Goal: Task Accomplishment & Management: Use online tool/utility

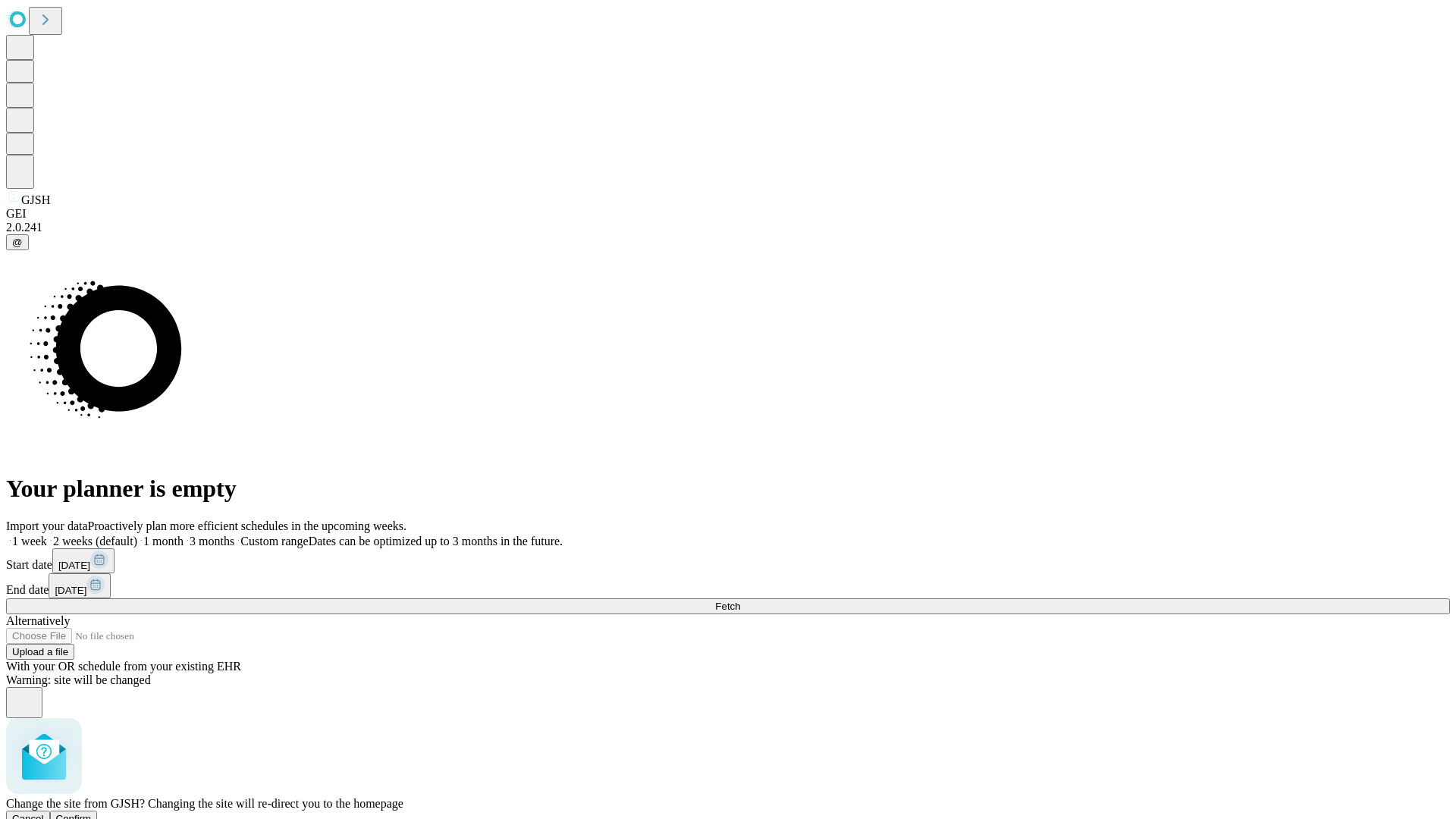
click at [91, 813] on span "Confirm" at bounding box center [73, 819] width 36 height 12
click at [138, 535] on label "2 weeks (default)" at bounding box center [92, 541] width 91 height 13
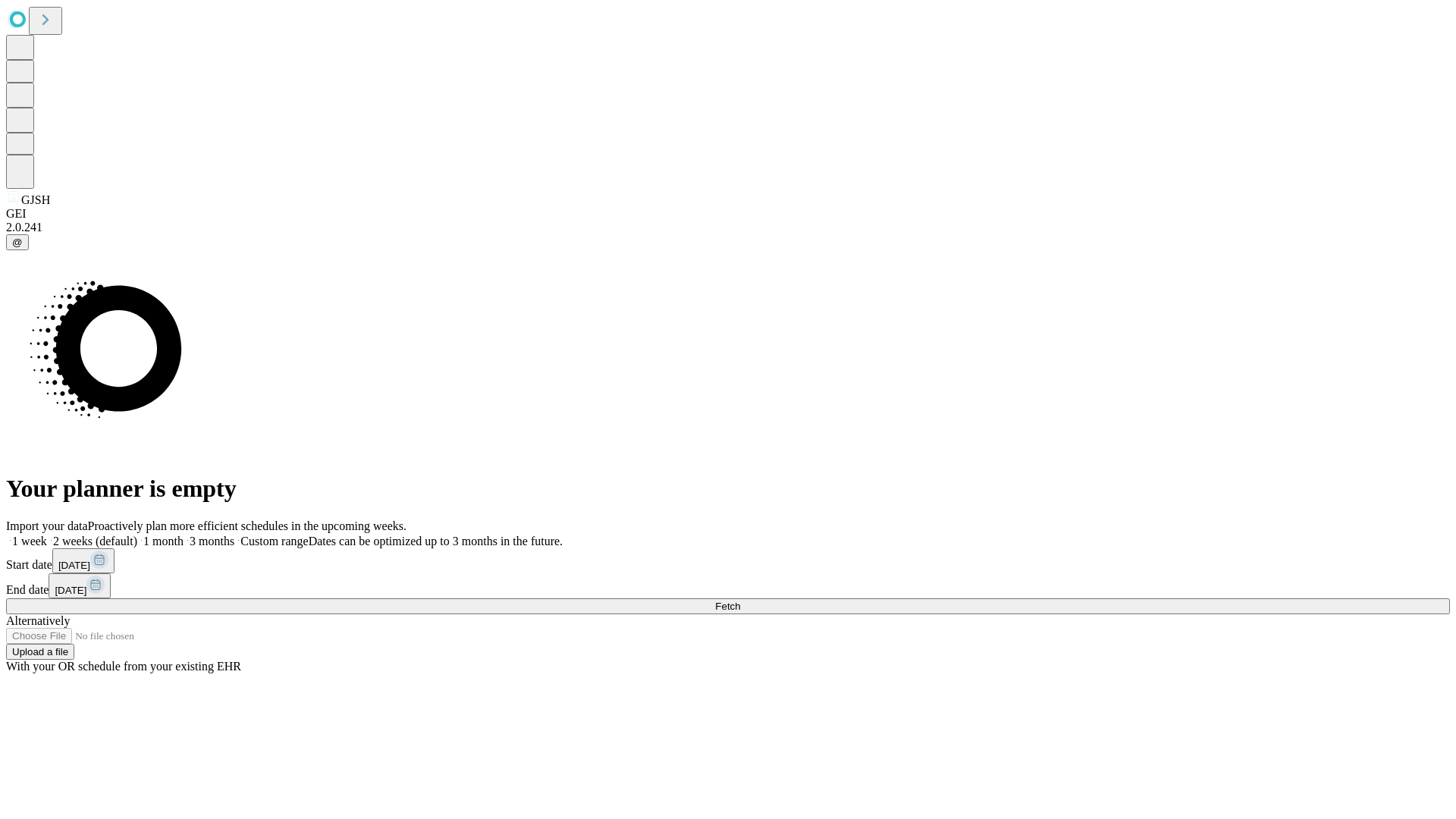
click at [741, 601] on span "Fetch" at bounding box center [728, 607] width 25 height 12
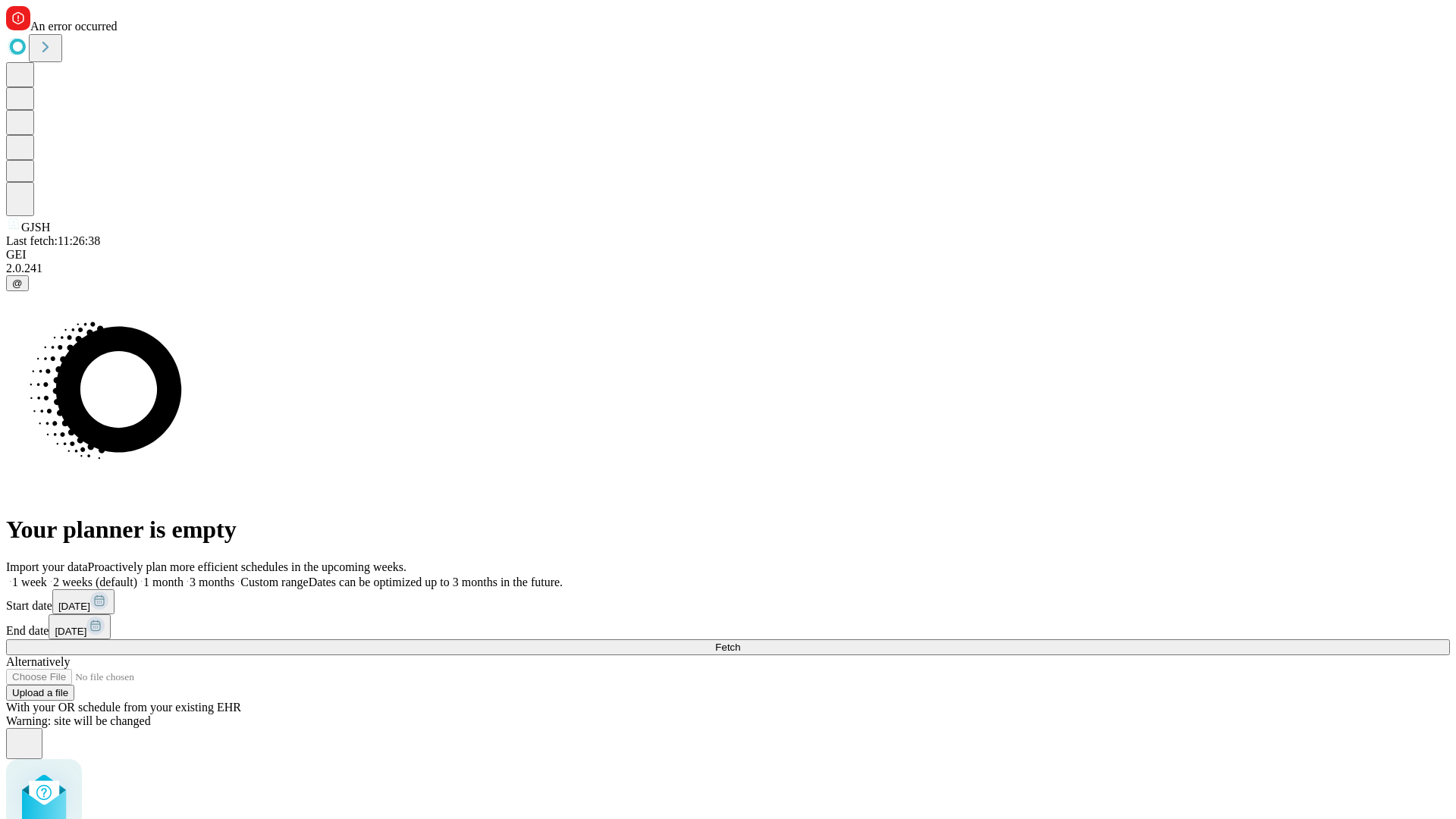
click at [138, 576] on label "2 weeks (default)" at bounding box center [92, 582] width 91 height 13
click at [741, 642] on span "Fetch" at bounding box center [728, 647] width 25 height 12
click at [138, 576] on label "2 weeks (default)" at bounding box center [92, 582] width 91 height 13
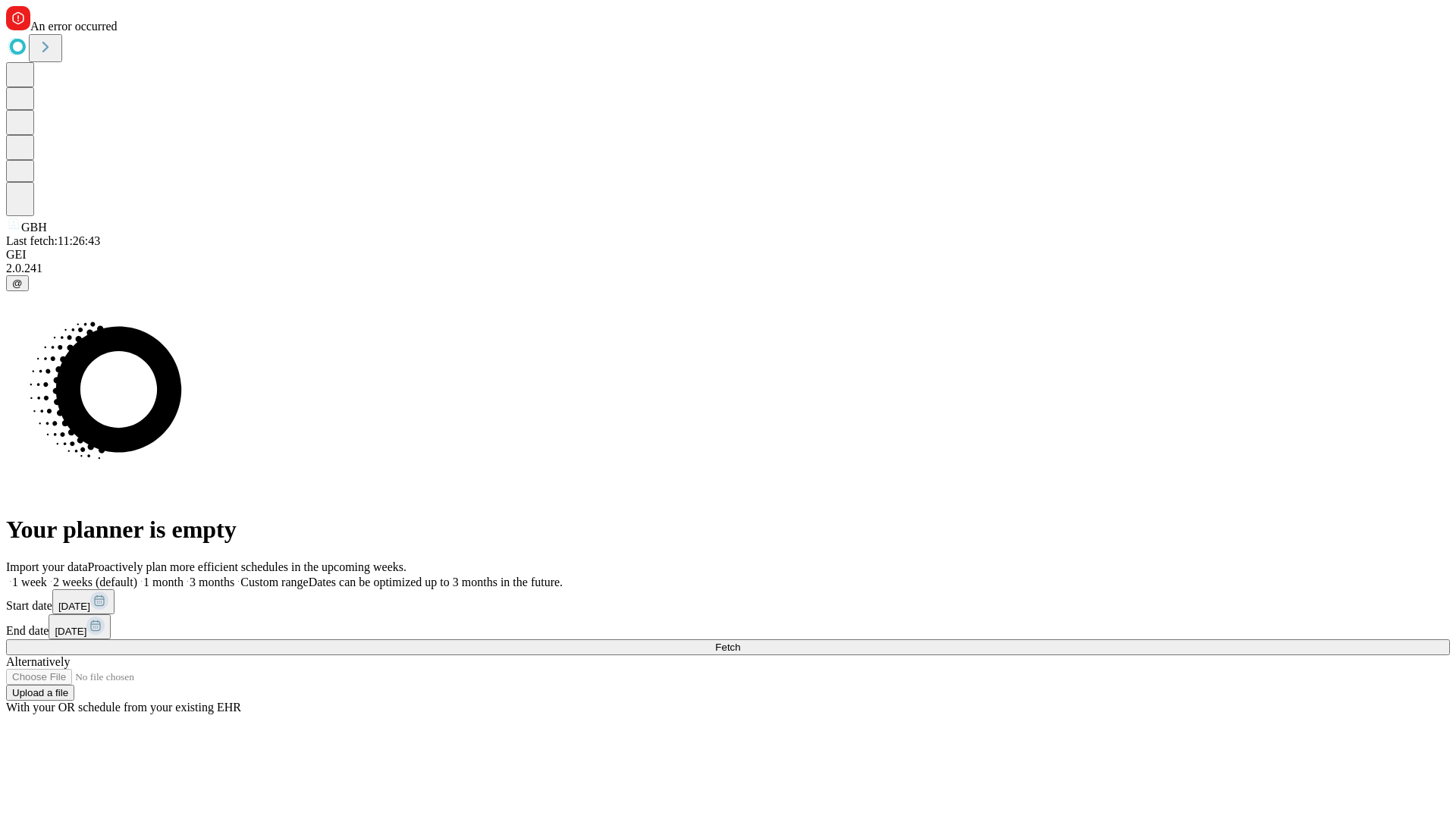
click at [741, 642] on span "Fetch" at bounding box center [728, 647] width 25 height 12
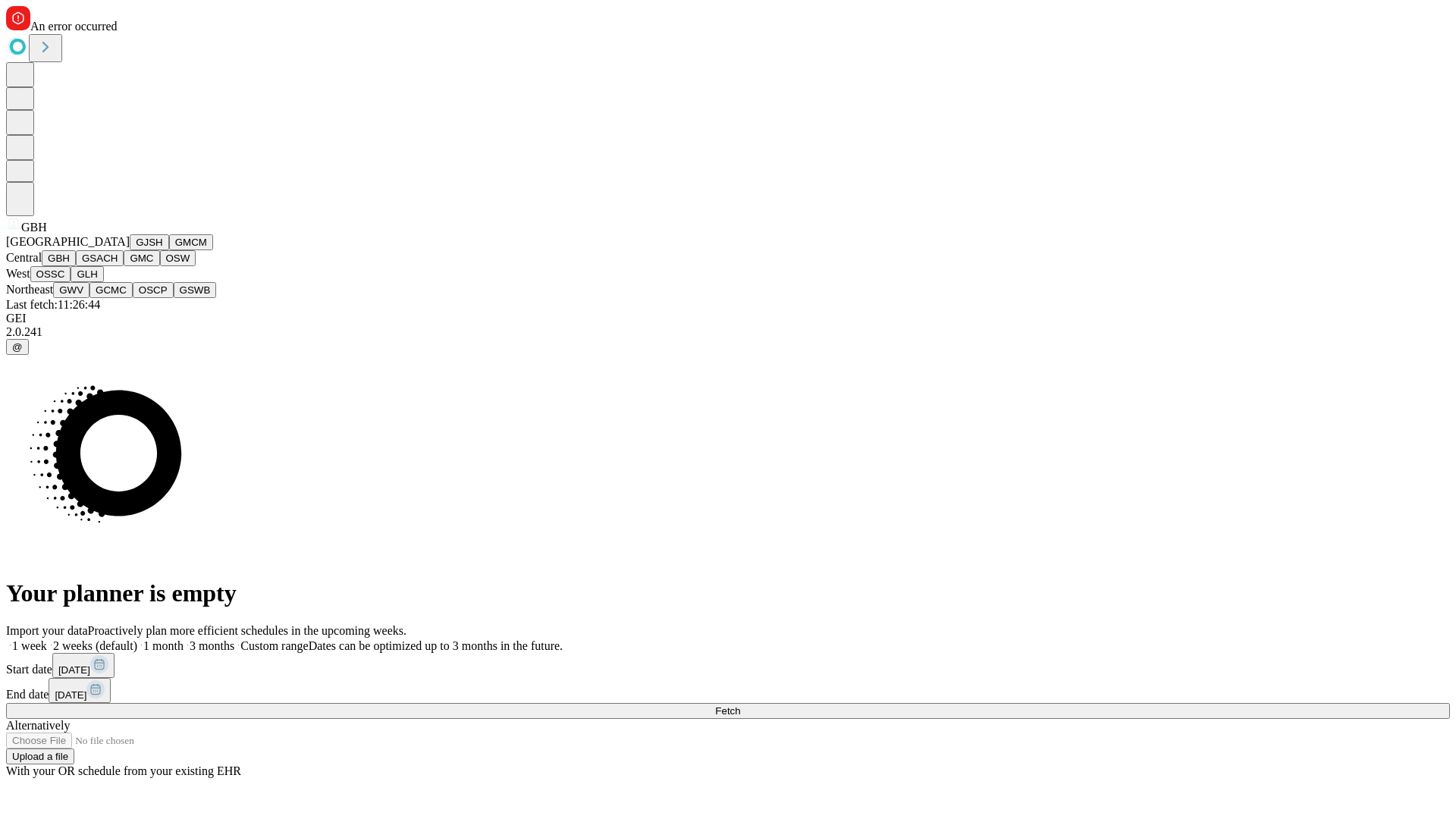
click at [117, 266] on button "GSACH" at bounding box center [100, 258] width 48 height 16
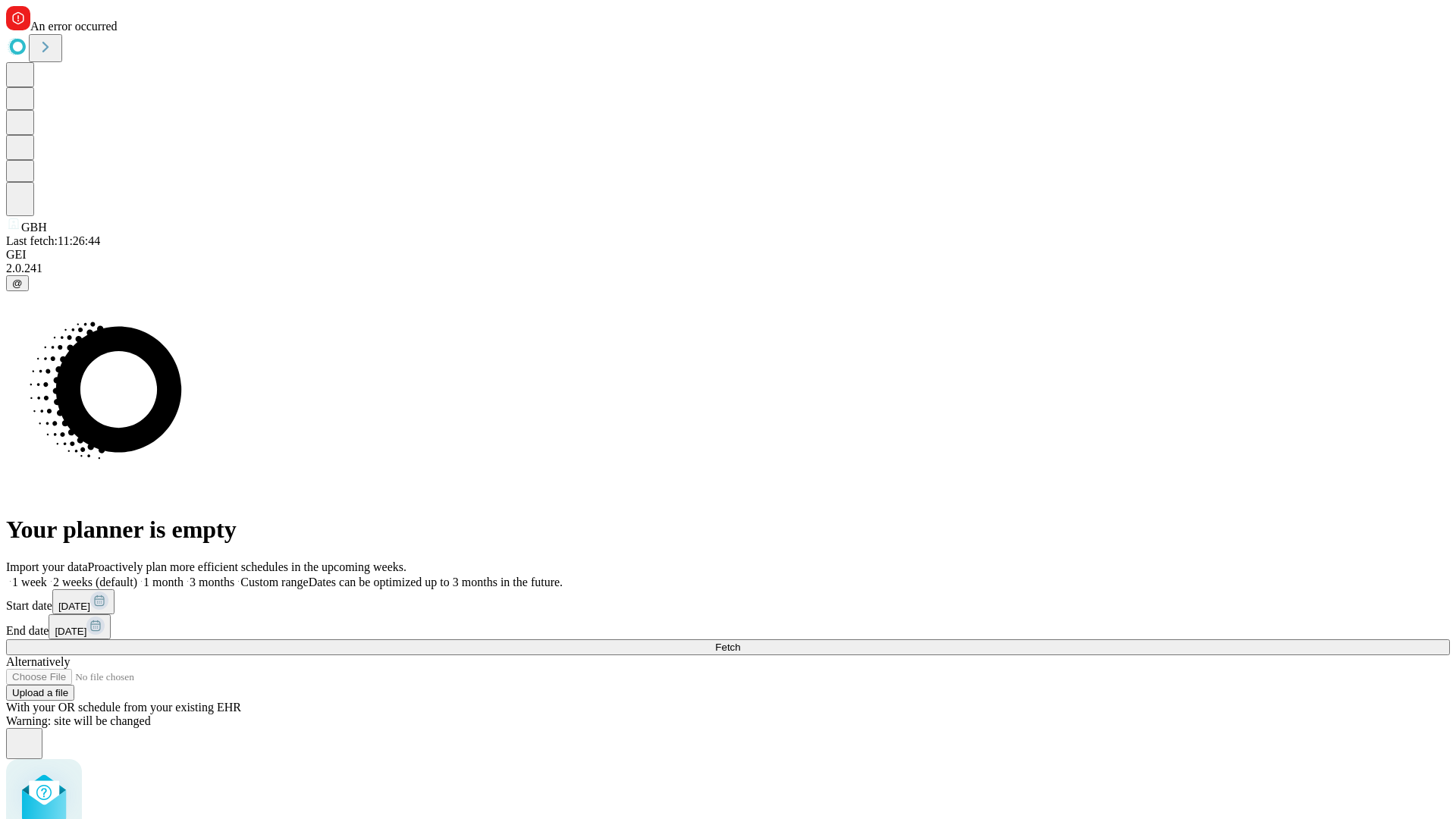
click at [138, 576] on label "2 weeks (default)" at bounding box center [92, 582] width 91 height 13
click at [741, 642] on span "Fetch" at bounding box center [728, 647] width 25 height 12
click at [138, 576] on label "2 weeks (default)" at bounding box center [92, 582] width 91 height 13
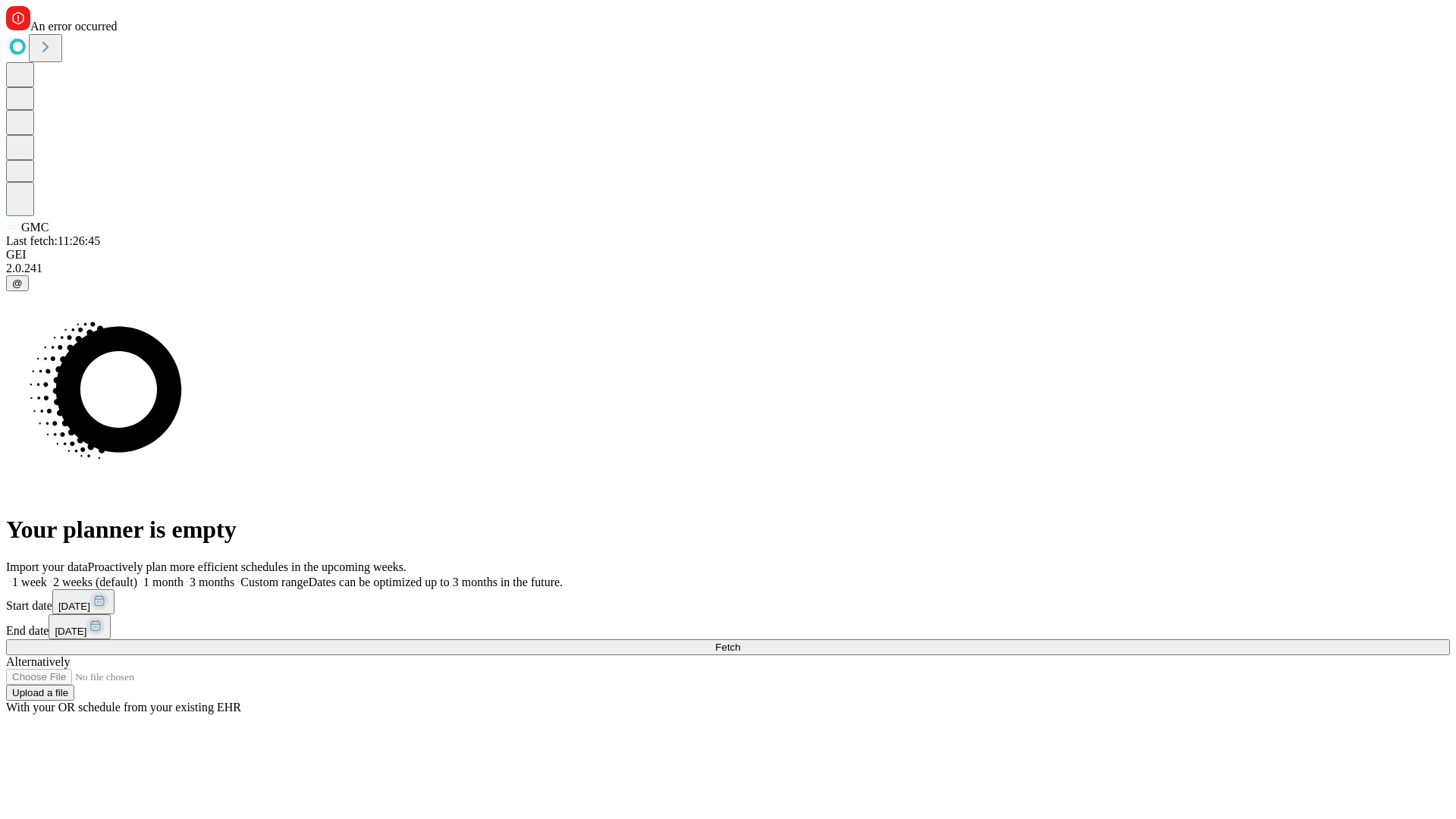
click at [741, 642] on span "Fetch" at bounding box center [728, 647] width 25 height 12
click at [138, 576] on label "2 weeks (default)" at bounding box center [92, 582] width 91 height 13
click at [741, 642] on span "Fetch" at bounding box center [728, 647] width 25 height 12
click at [138, 576] on label "2 weeks (default)" at bounding box center [92, 582] width 91 height 13
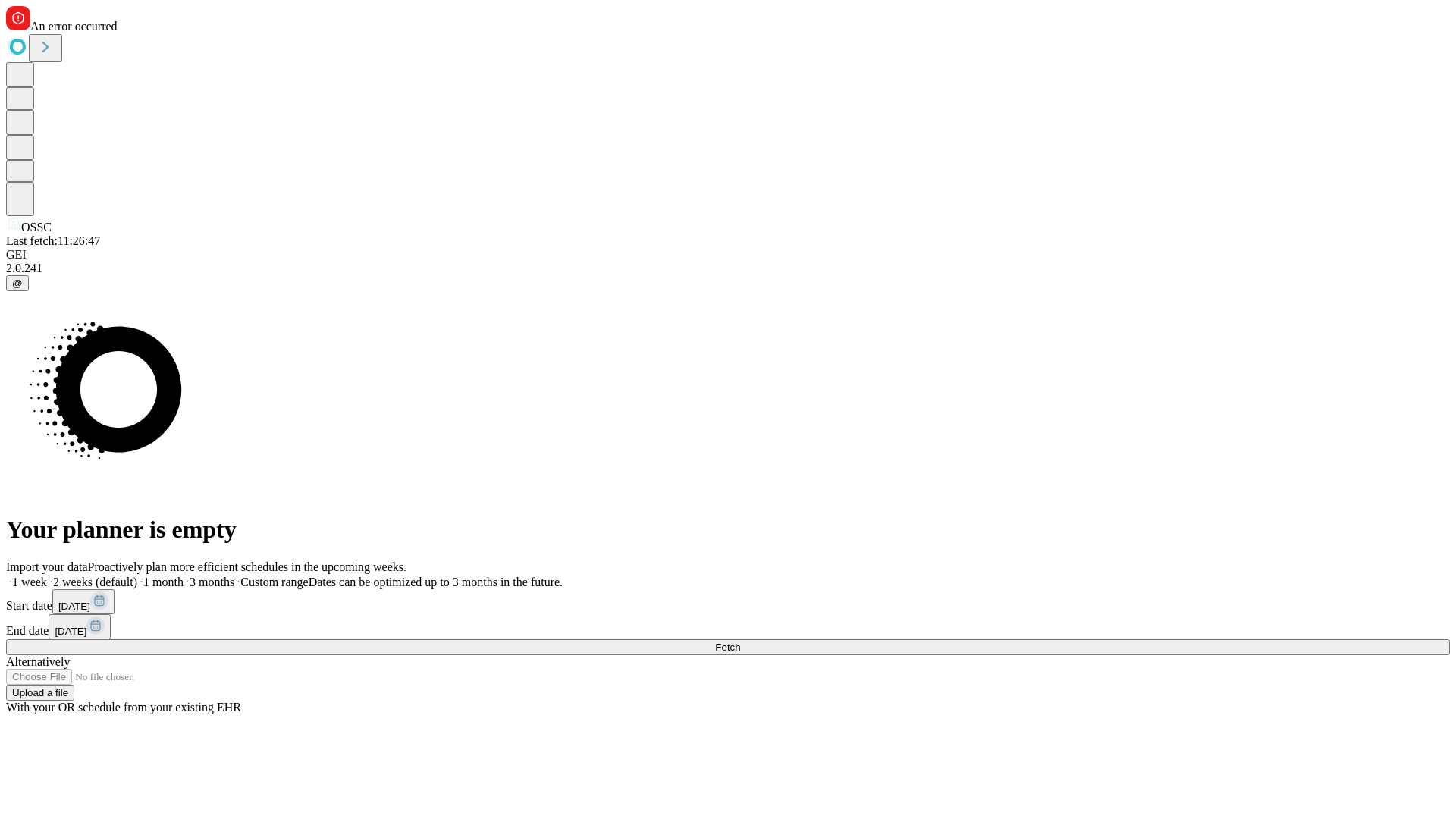
click at [741, 642] on span "Fetch" at bounding box center [728, 647] width 25 height 12
click at [138, 576] on label "2 weeks (default)" at bounding box center [92, 582] width 91 height 13
click at [741, 642] on span "Fetch" at bounding box center [728, 647] width 25 height 12
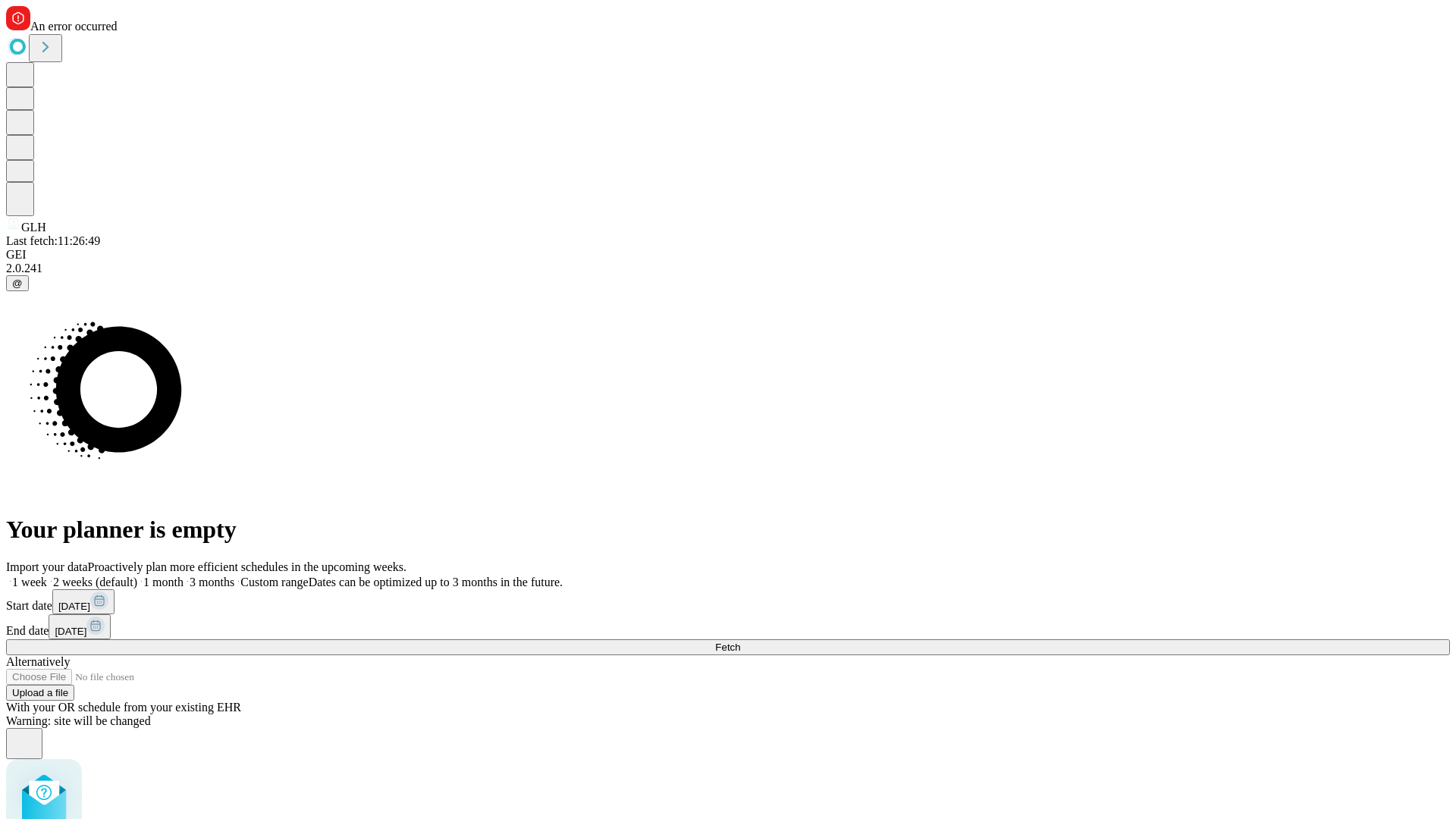
click at [138, 576] on label "2 weeks (default)" at bounding box center [92, 582] width 91 height 13
click at [741, 642] on span "Fetch" at bounding box center [728, 647] width 25 height 12
click at [138, 576] on label "2 weeks (default)" at bounding box center [92, 582] width 91 height 13
click at [741, 642] on span "Fetch" at bounding box center [728, 647] width 25 height 12
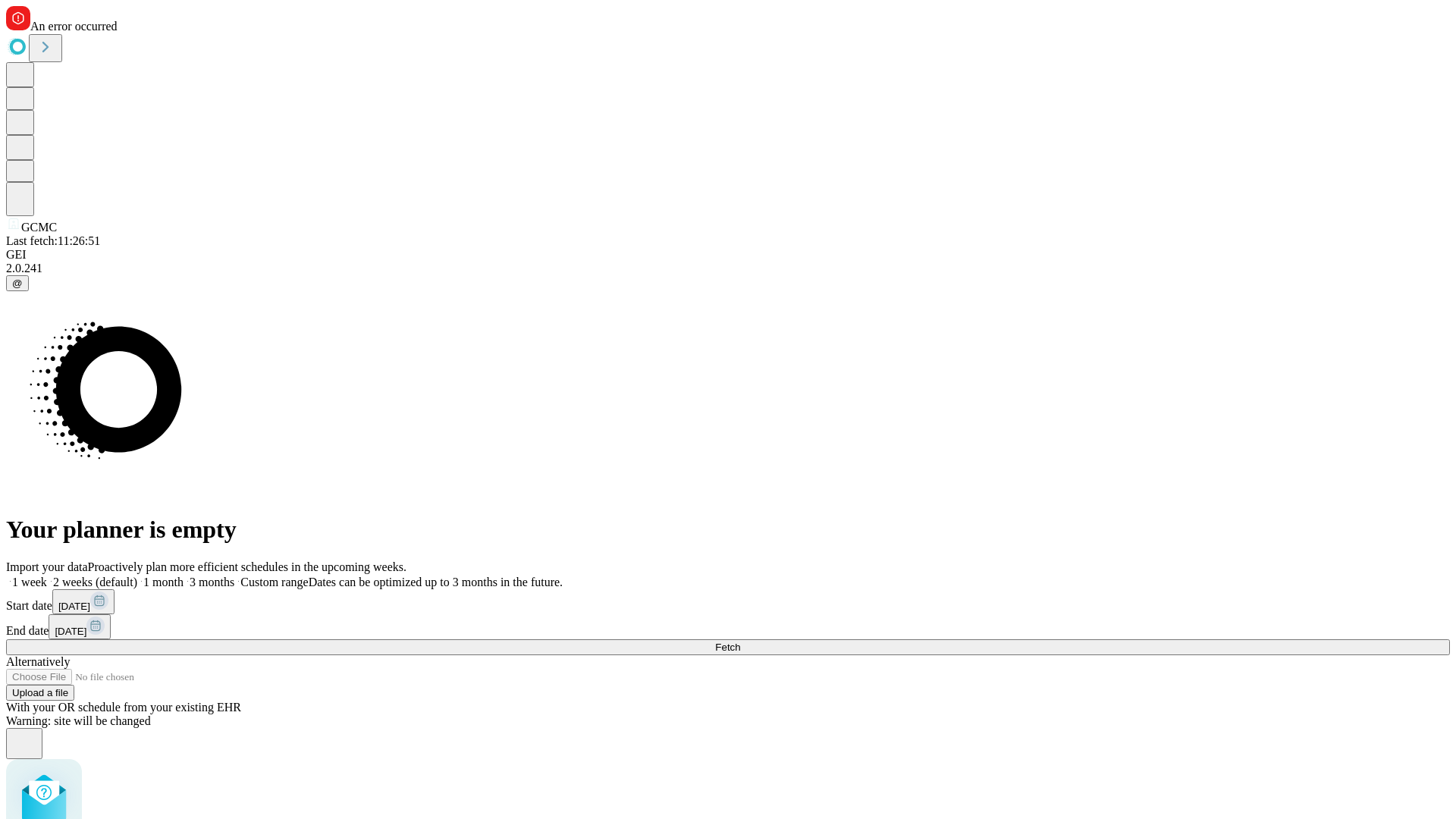
click at [138, 576] on label "2 weeks (default)" at bounding box center [92, 582] width 91 height 13
click at [741, 642] on span "Fetch" at bounding box center [728, 647] width 25 height 12
click at [138, 576] on label "2 weeks (default)" at bounding box center [92, 582] width 91 height 13
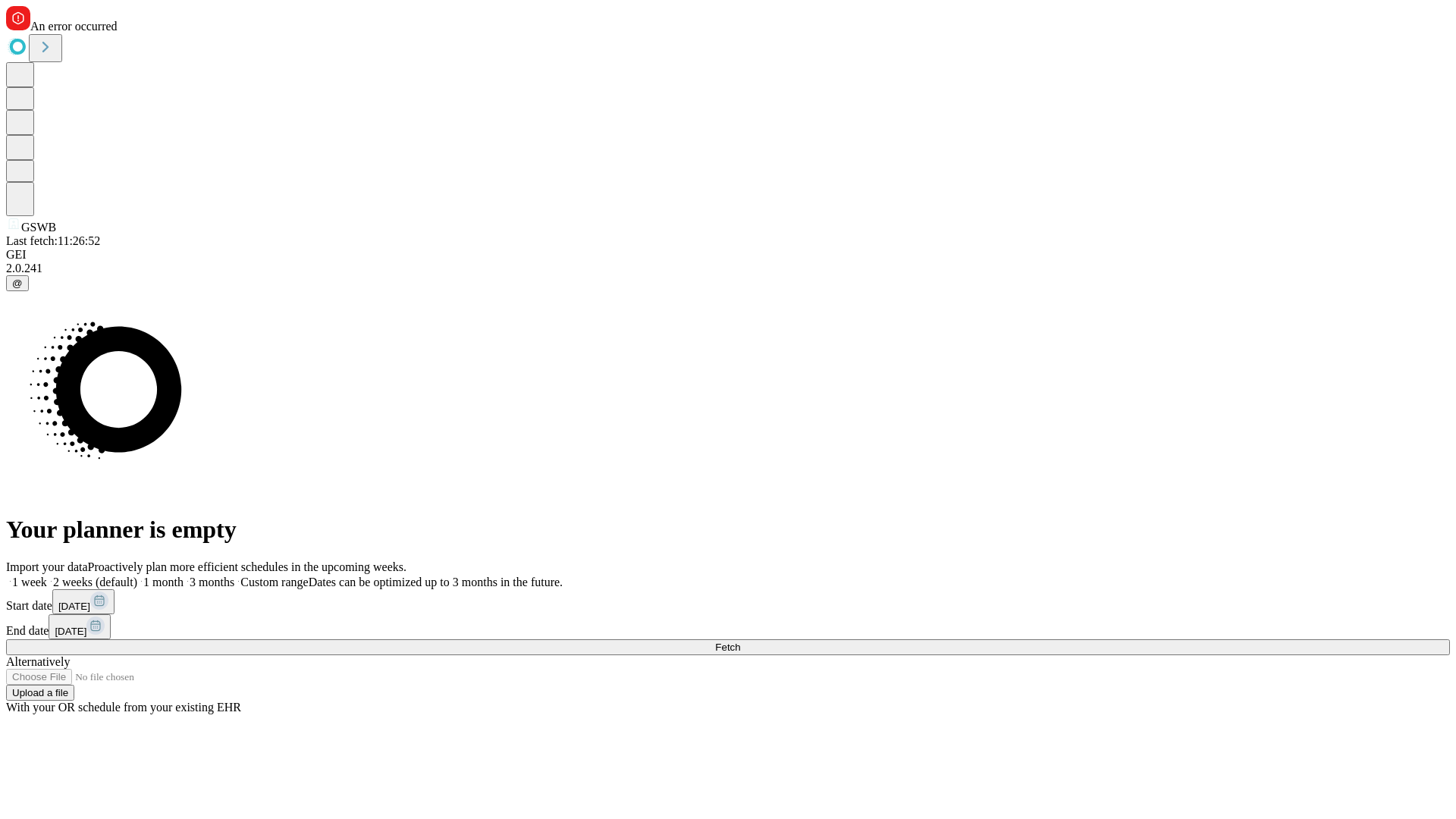
click at [741, 642] on span "Fetch" at bounding box center [728, 647] width 25 height 12
